Goal: Transaction & Acquisition: Purchase product/service

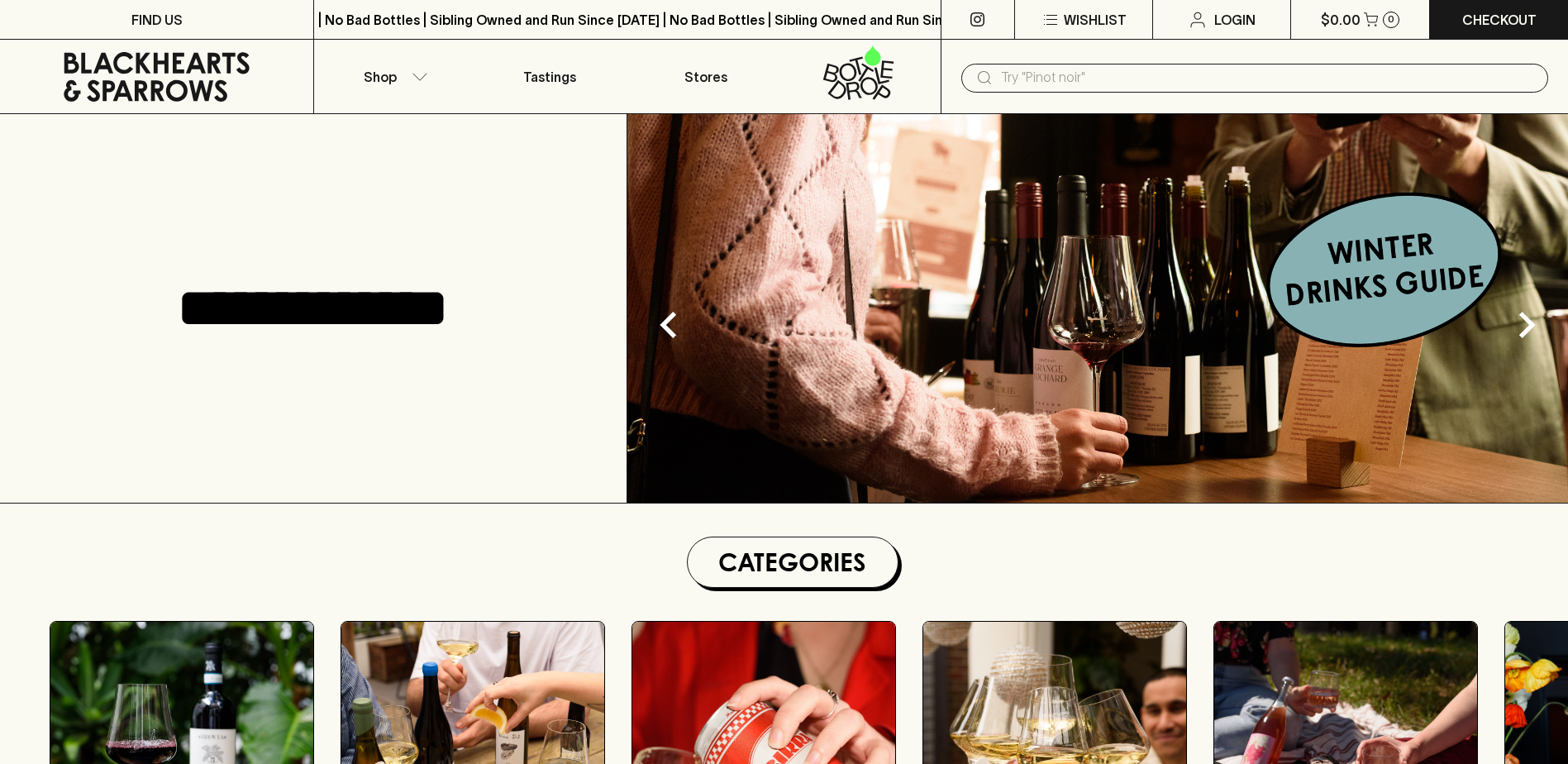
click at [1109, 78] on input "text" at bounding box center [1268, 78] width 534 height 27
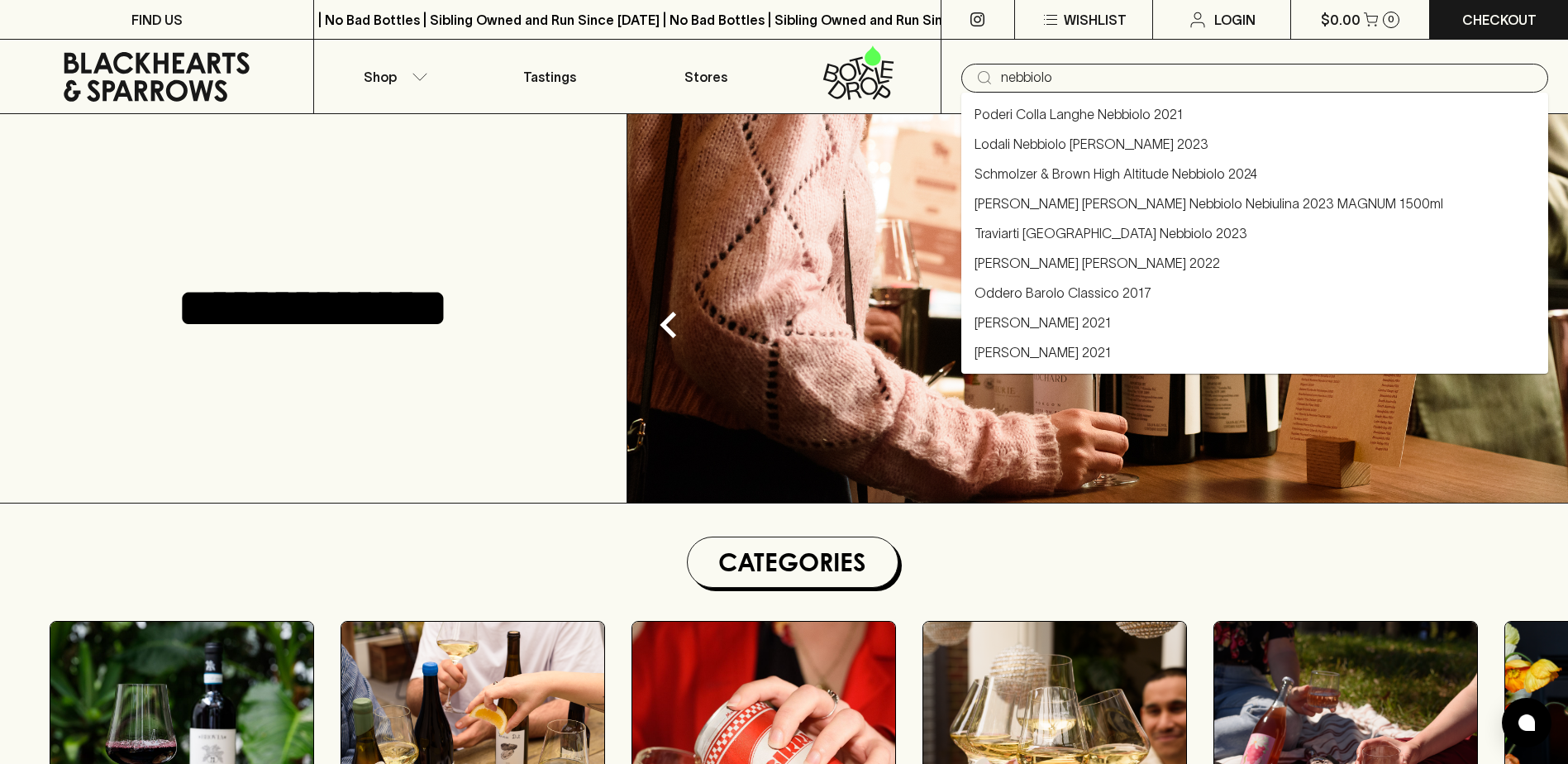
type input "nebbiolo"
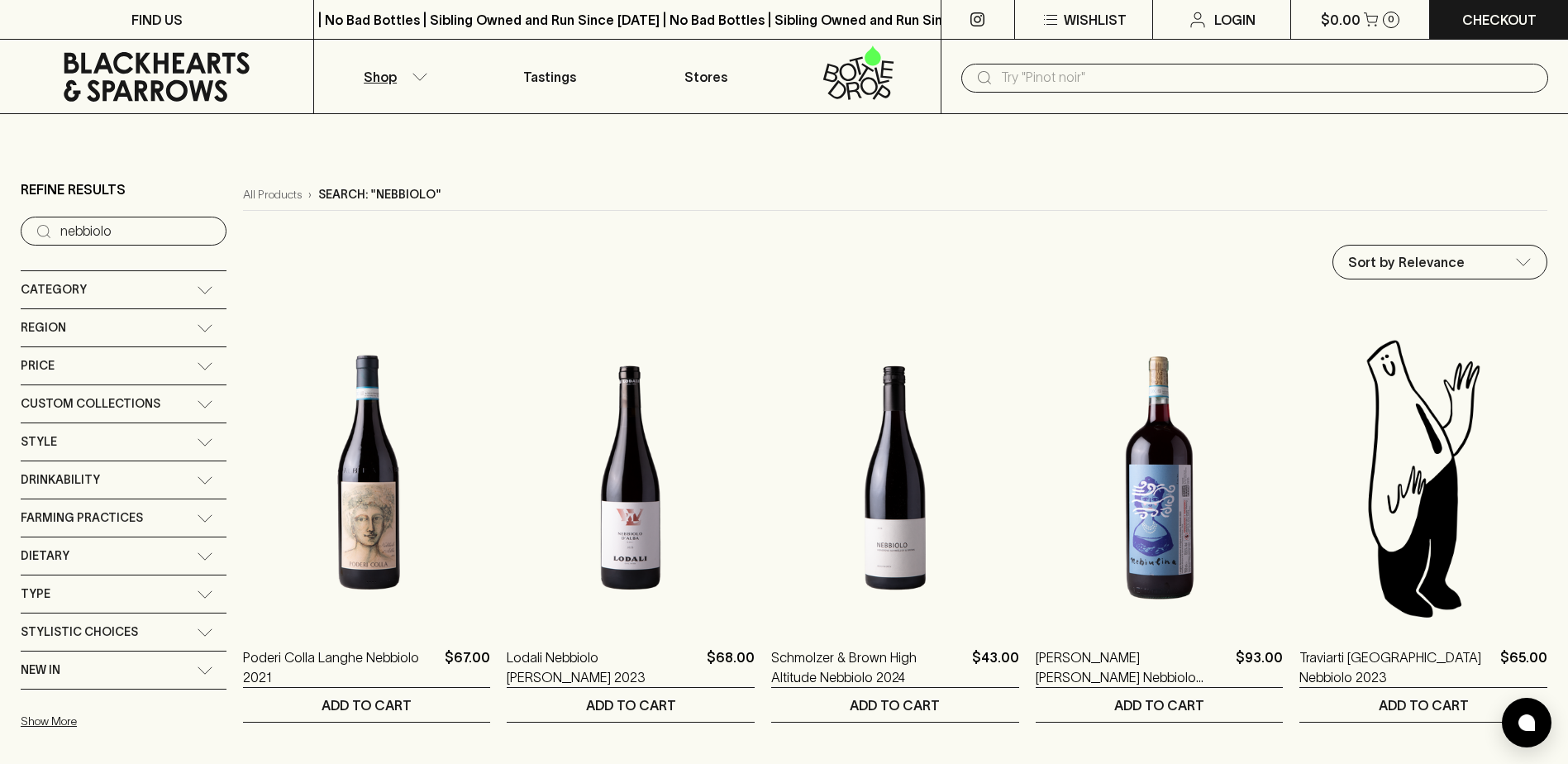
click at [1202, 76] on input "text" at bounding box center [1268, 78] width 534 height 27
type input "[PERSON_NAME]"
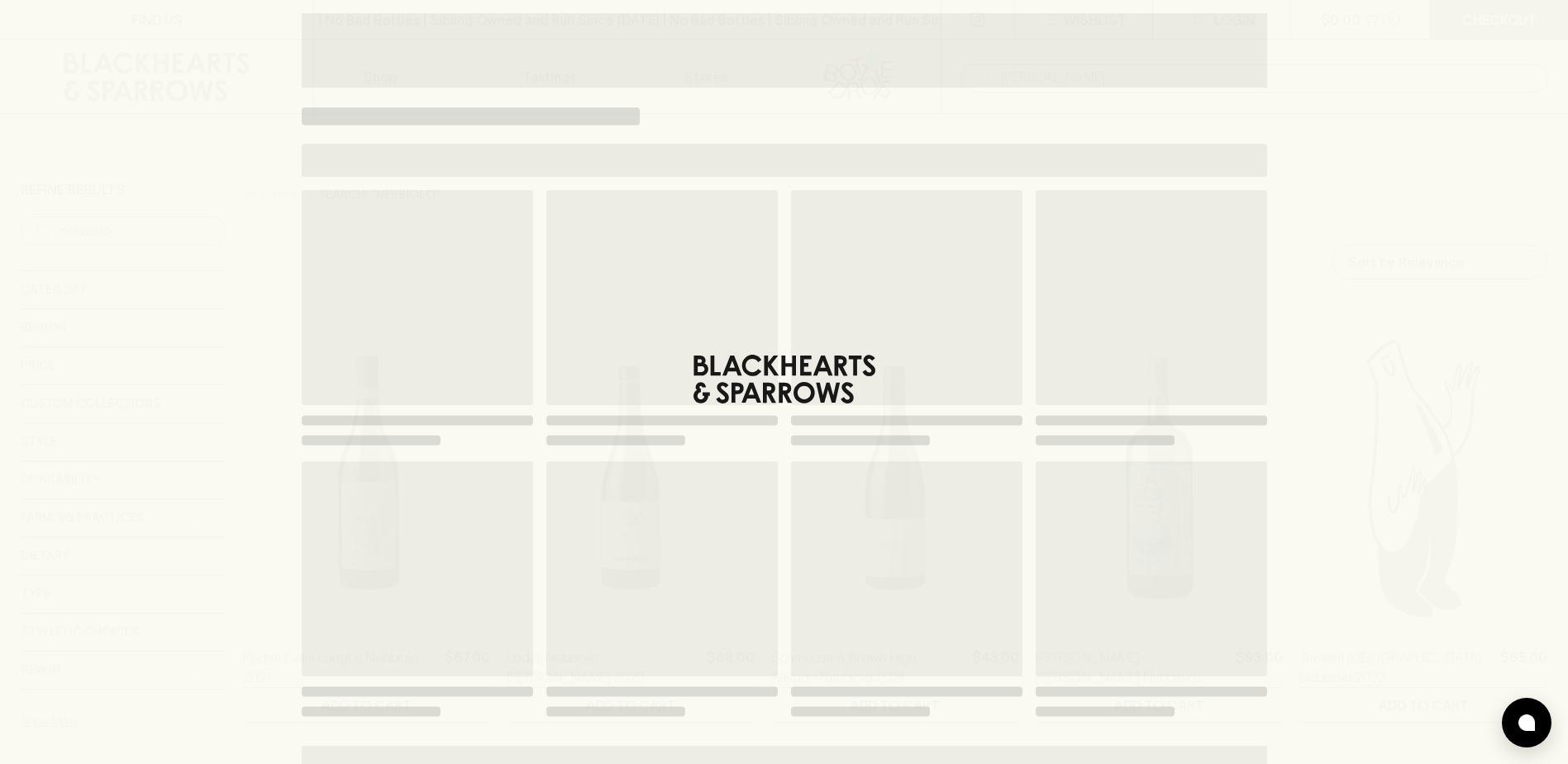
type input "[PERSON_NAME]"
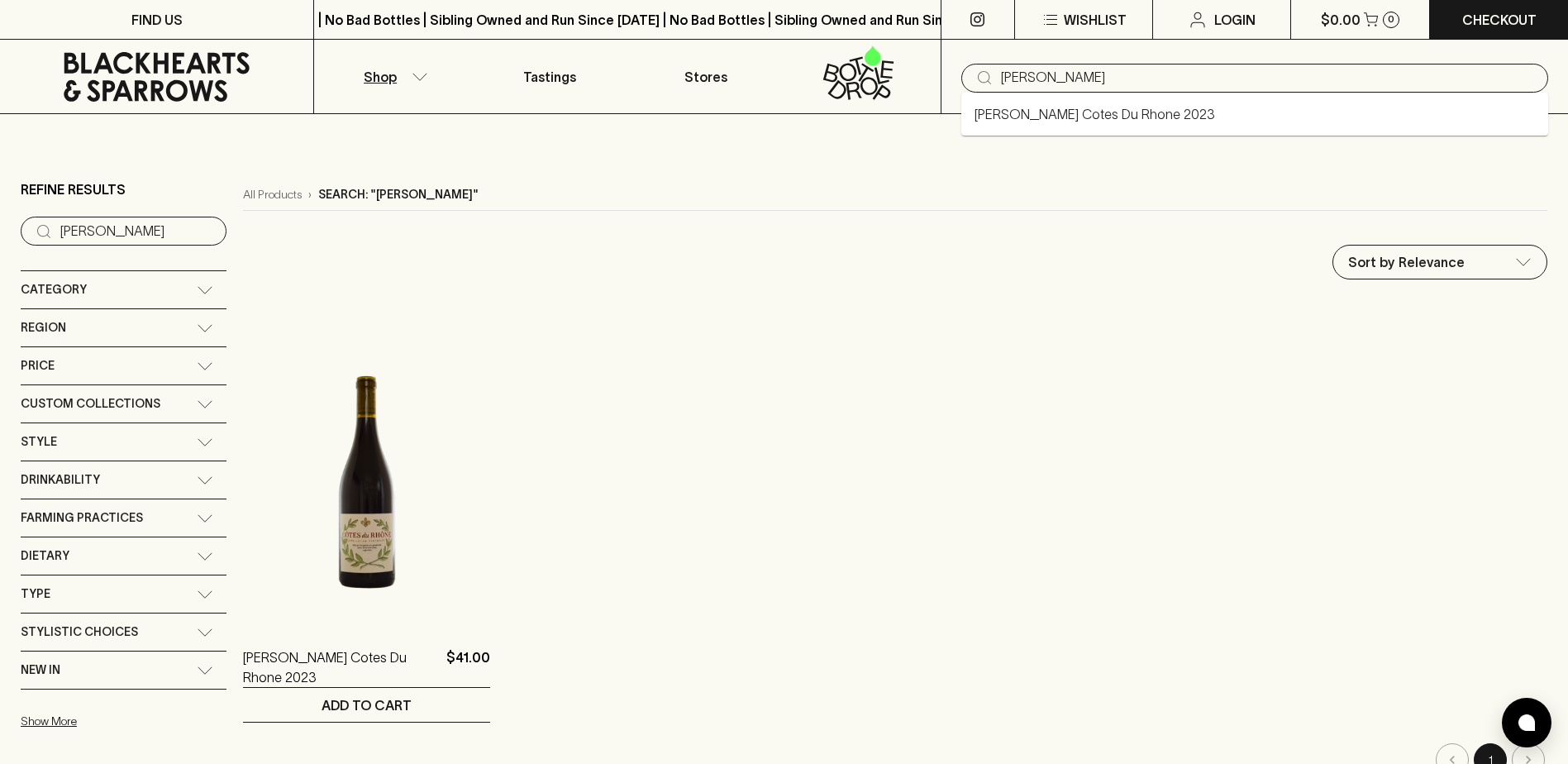
drag, startPoint x: 1068, startPoint y: 75, endPoint x: 928, endPoint y: 76, distance: 140.0
click at [928, 76] on div "Shop Tastings Stores ​ [PERSON_NAME]" at bounding box center [784, 76] width 1568 height 75
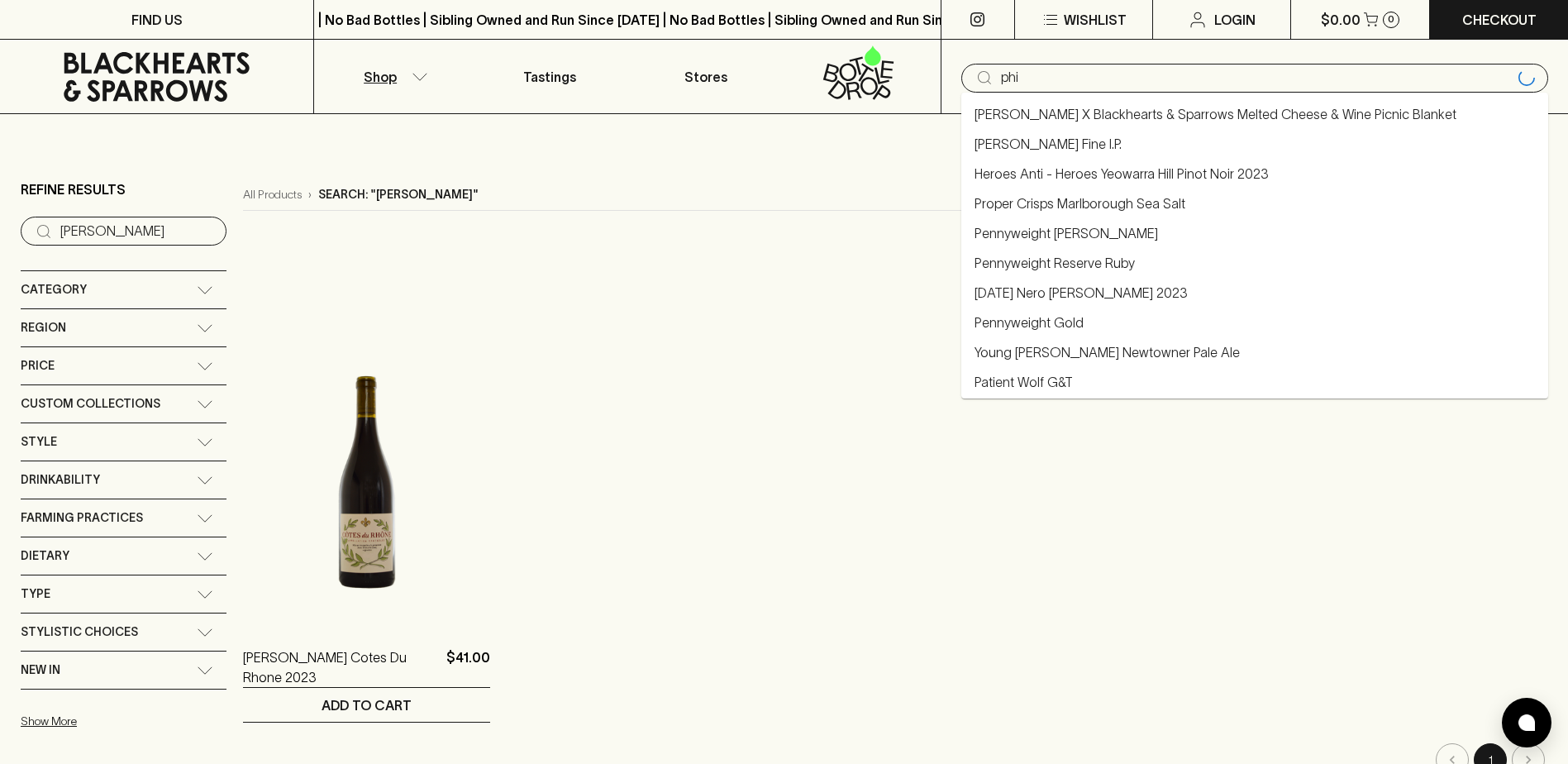
type input "phi"
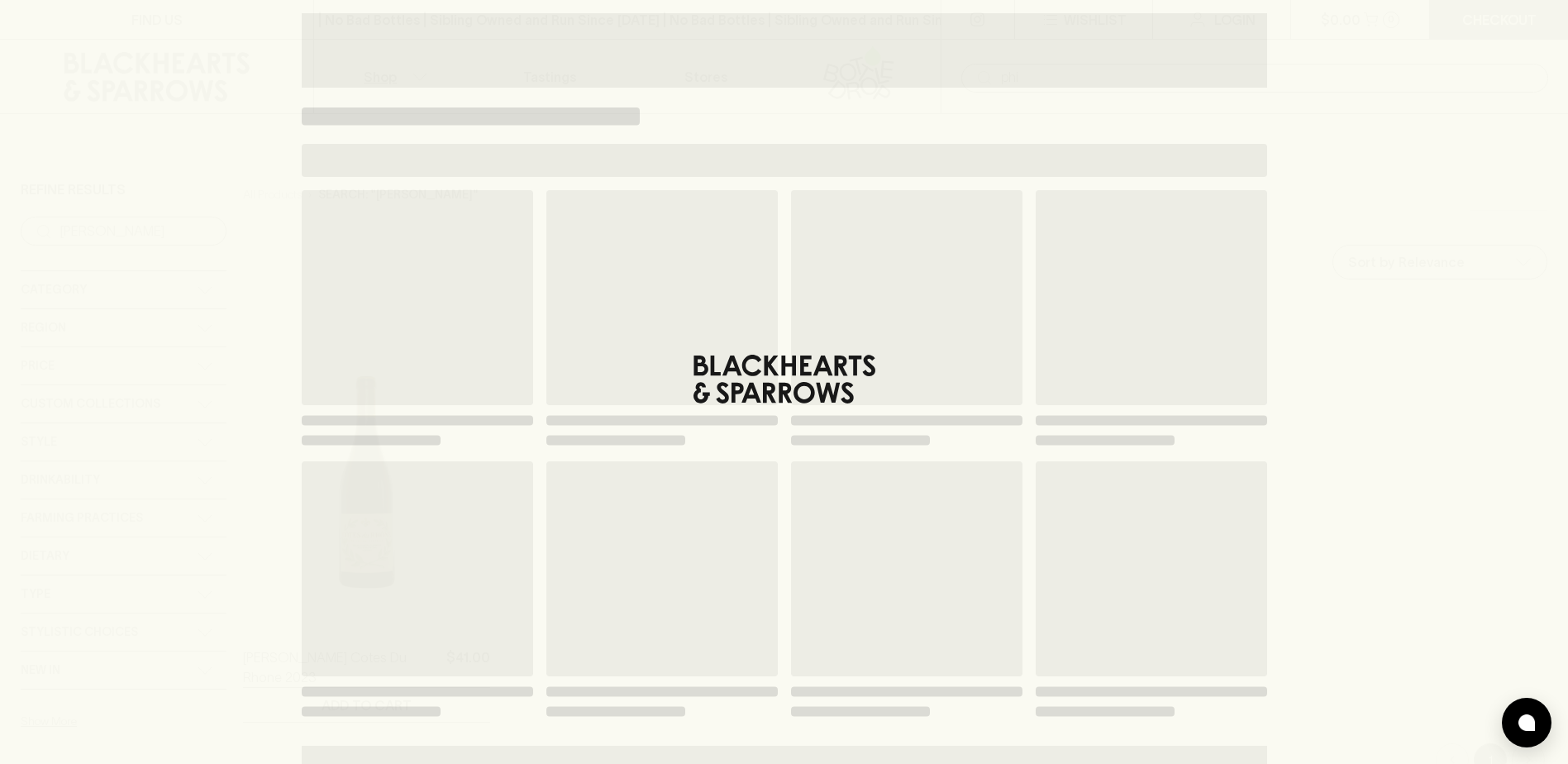
type input "phi"
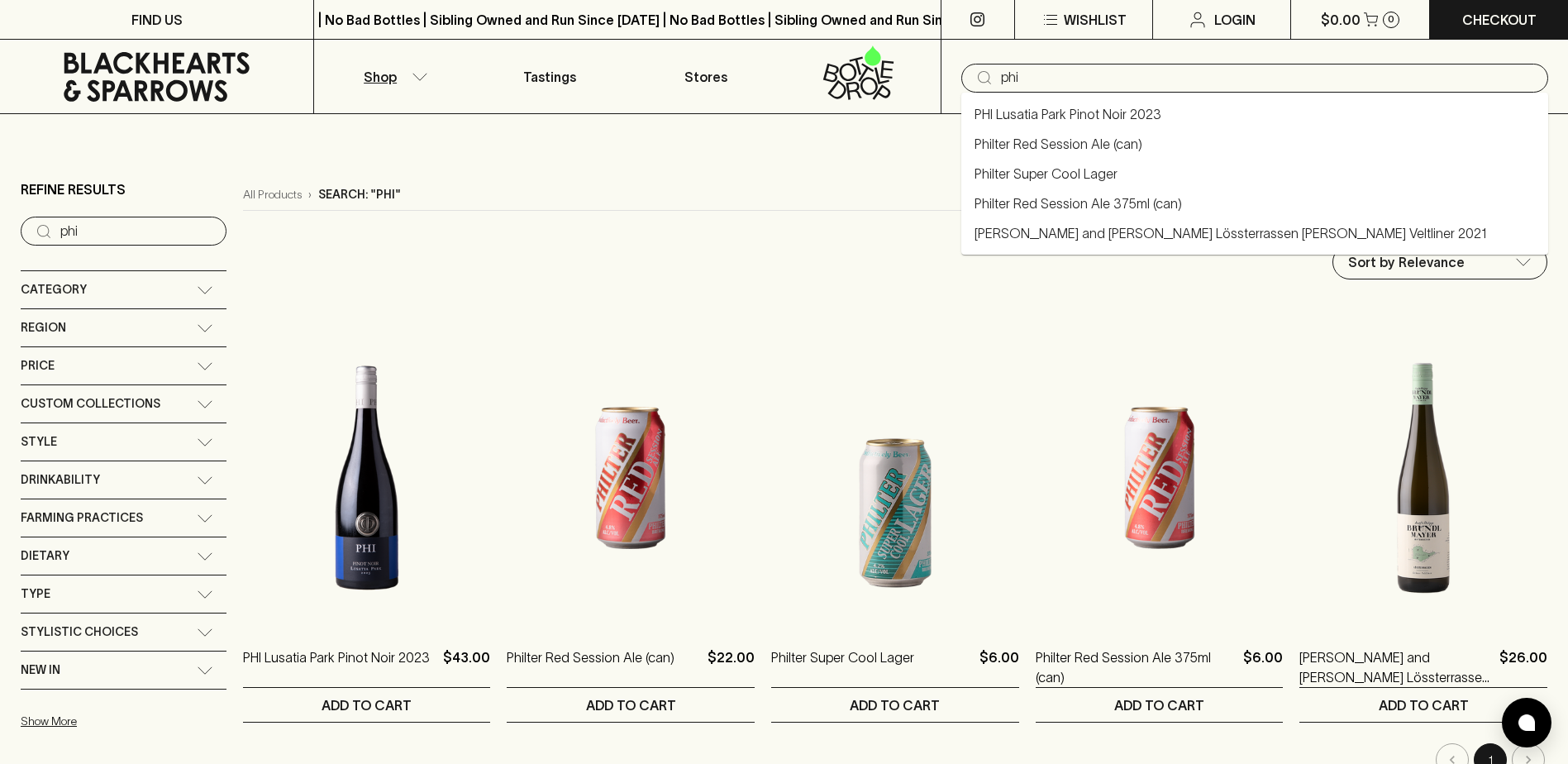
drag, startPoint x: 1170, startPoint y: 79, endPoint x: 912, endPoint y: 86, distance: 258.1
click at [912, 86] on div "Shop Tastings Stores ​ phi" at bounding box center [784, 76] width 1568 height 75
click at [159, 73] on icon at bounding box center [157, 76] width 289 height 50
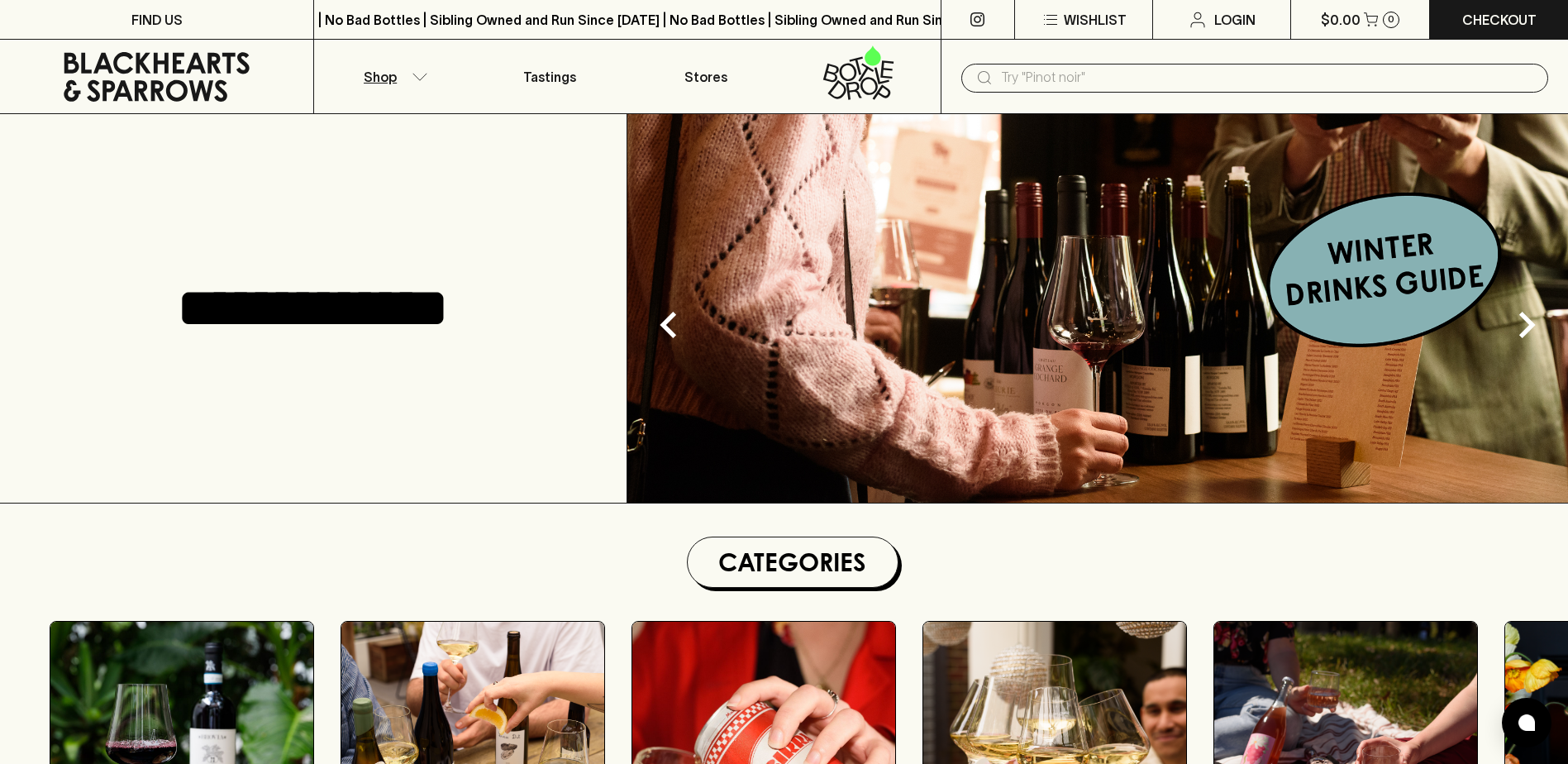
click at [395, 79] on p "Shop" at bounding box center [379, 77] width 33 height 20
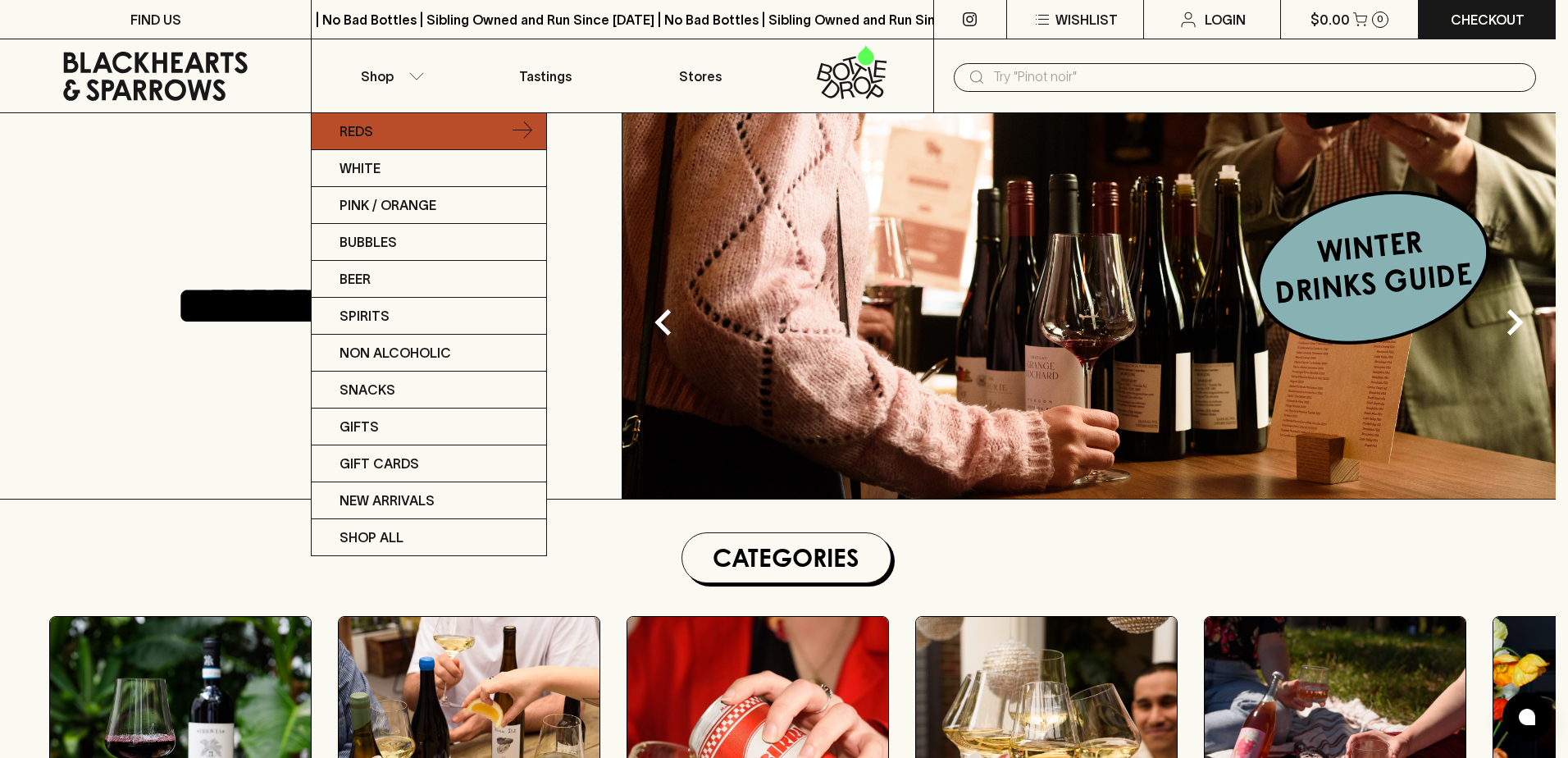
click at [357, 132] on p "Reds" at bounding box center [356, 132] width 33 height 20
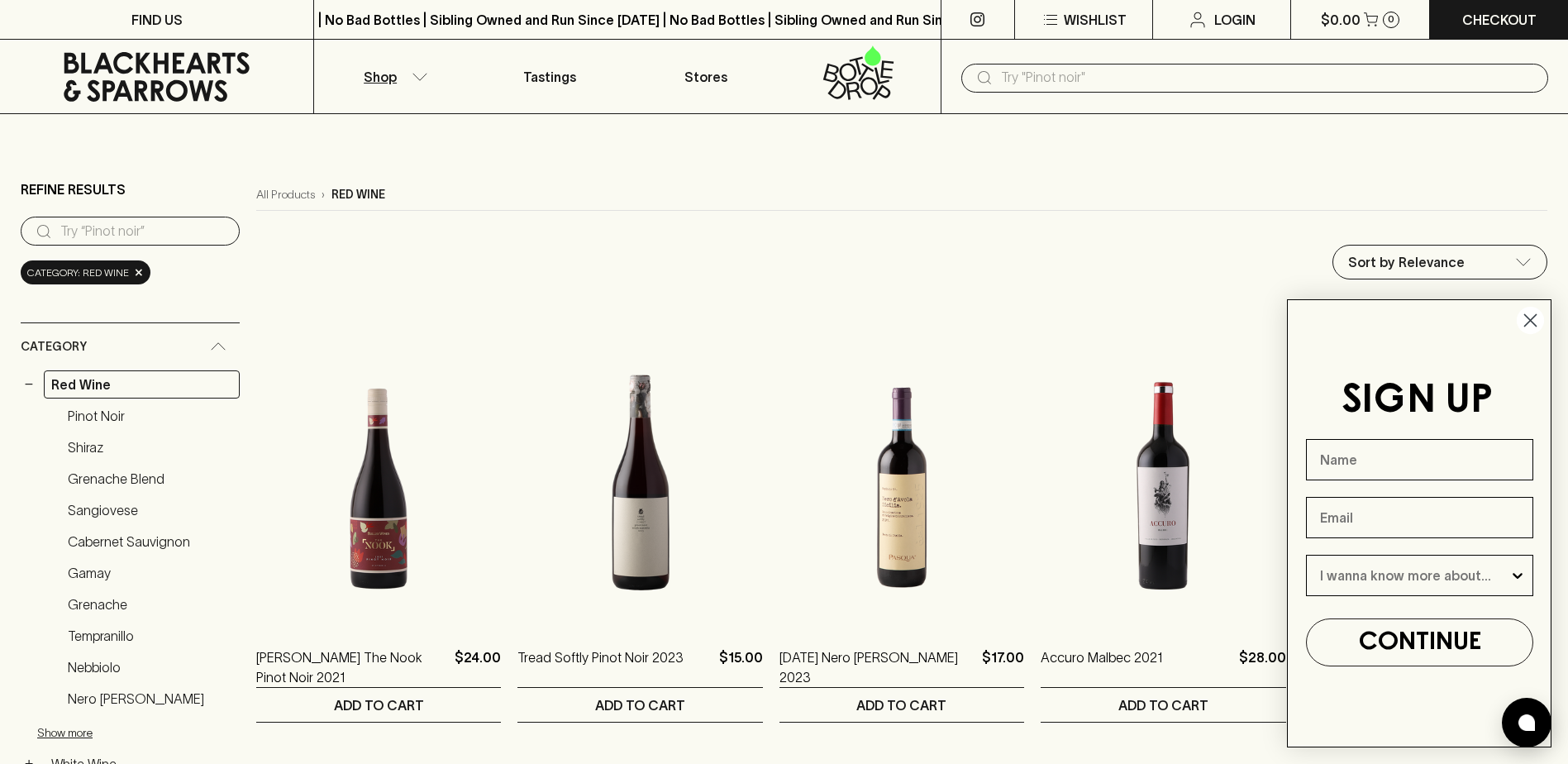
click at [1525, 332] on circle "Close dialog" at bounding box center [1530, 320] width 27 height 27
